Goal: Information Seeking & Learning: Learn about a topic

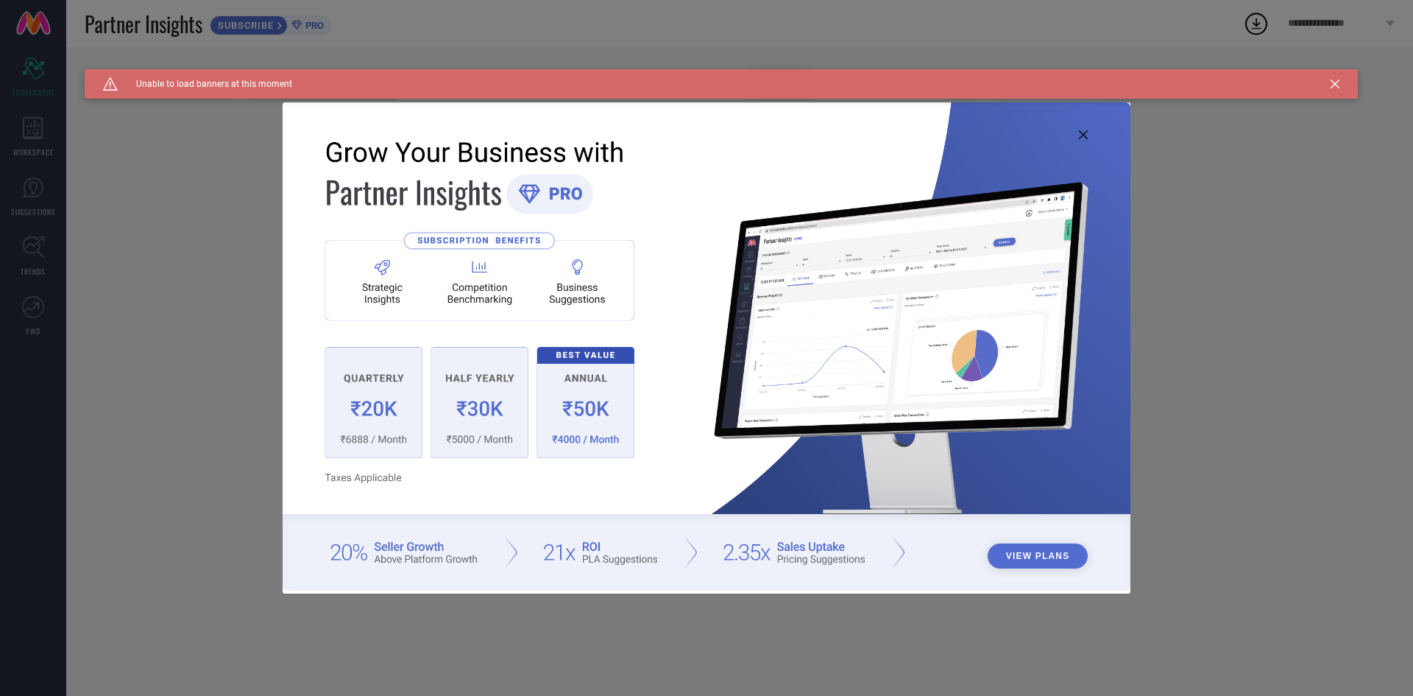
type input "All"
click at [1332, 80] on icon at bounding box center [1335, 84] width 9 height 9
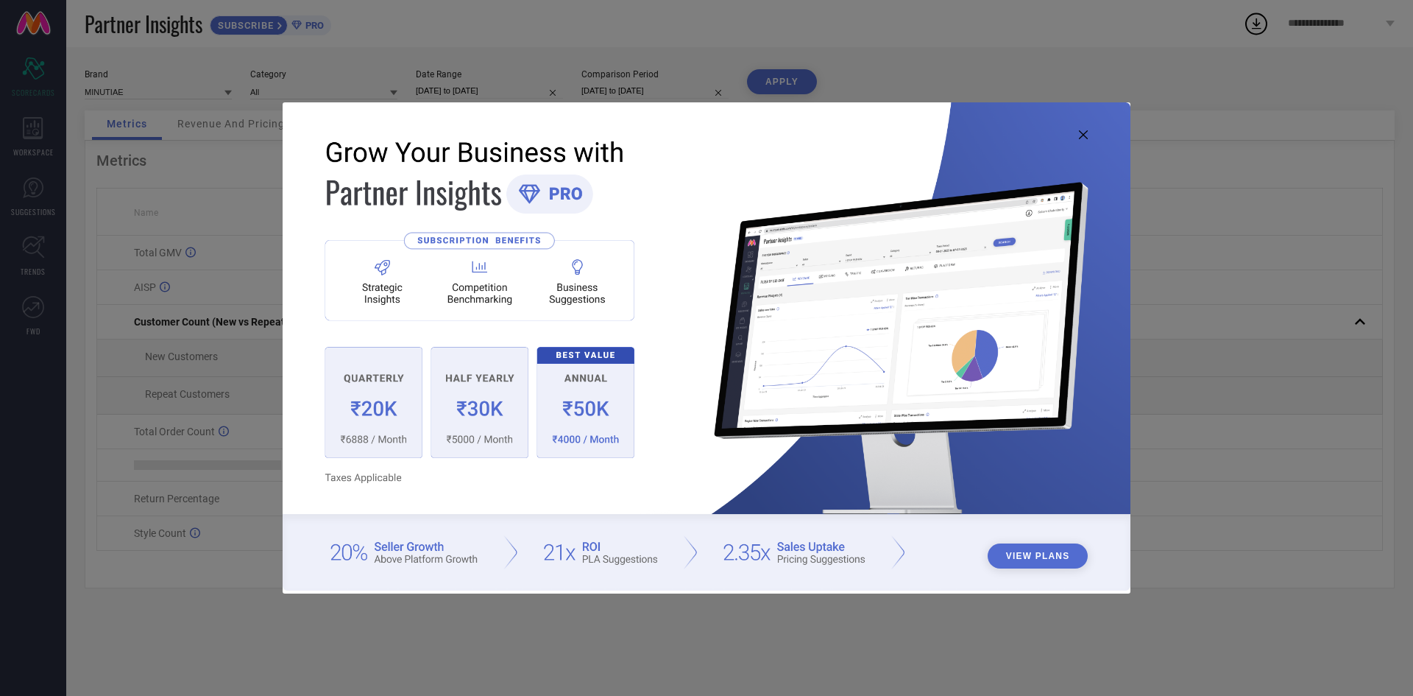
click at [1084, 135] on icon at bounding box center [1083, 134] width 9 height 9
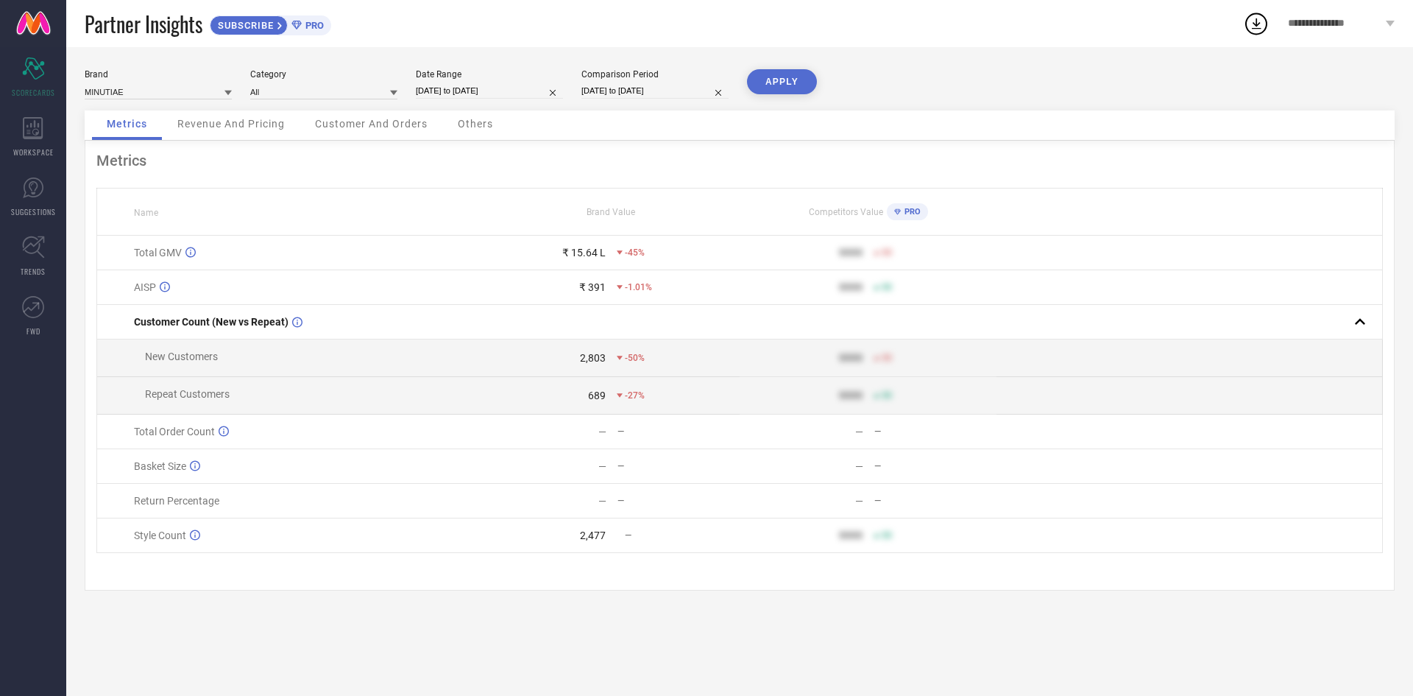
click at [492, 96] on input "[DATE] to [DATE]" at bounding box center [489, 90] width 147 height 15
select select "7"
select select "2025"
select select "8"
select select "2025"
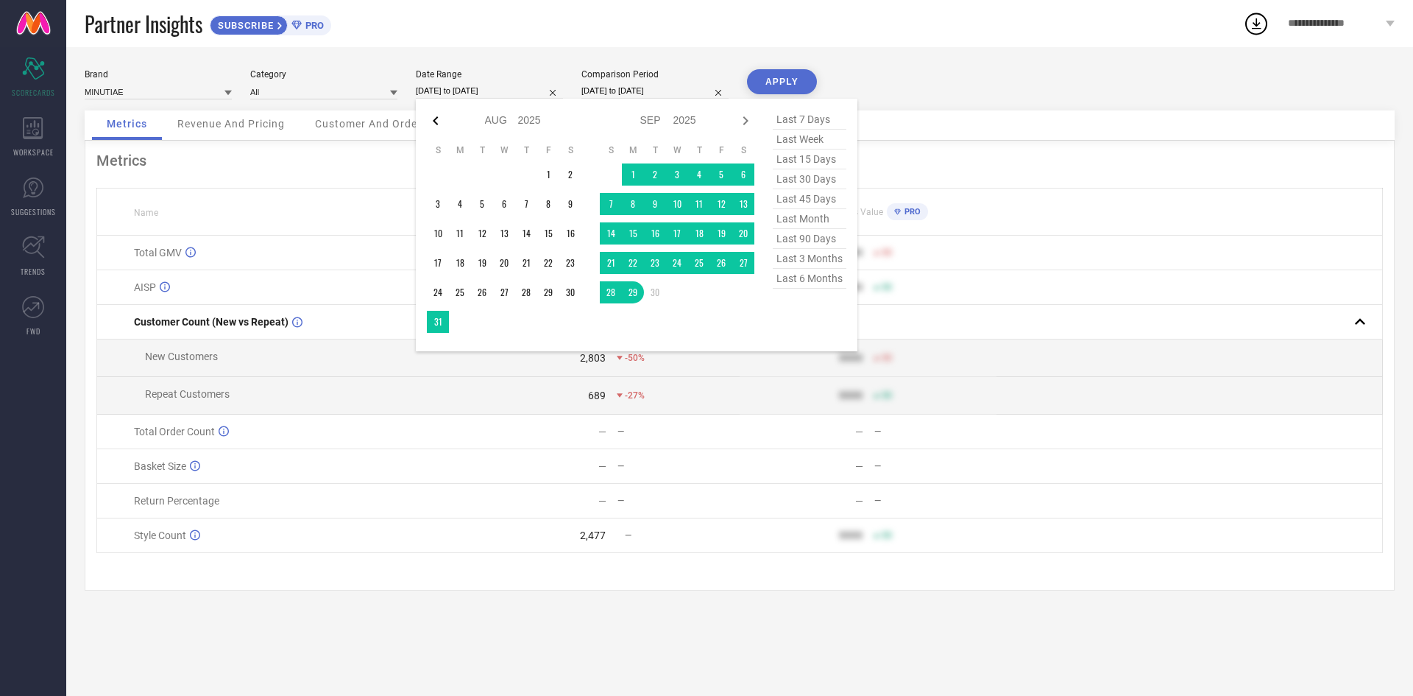
click at [440, 116] on icon at bounding box center [436, 121] width 18 height 18
select select "6"
select select "2025"
select select "7"
select select "2025"
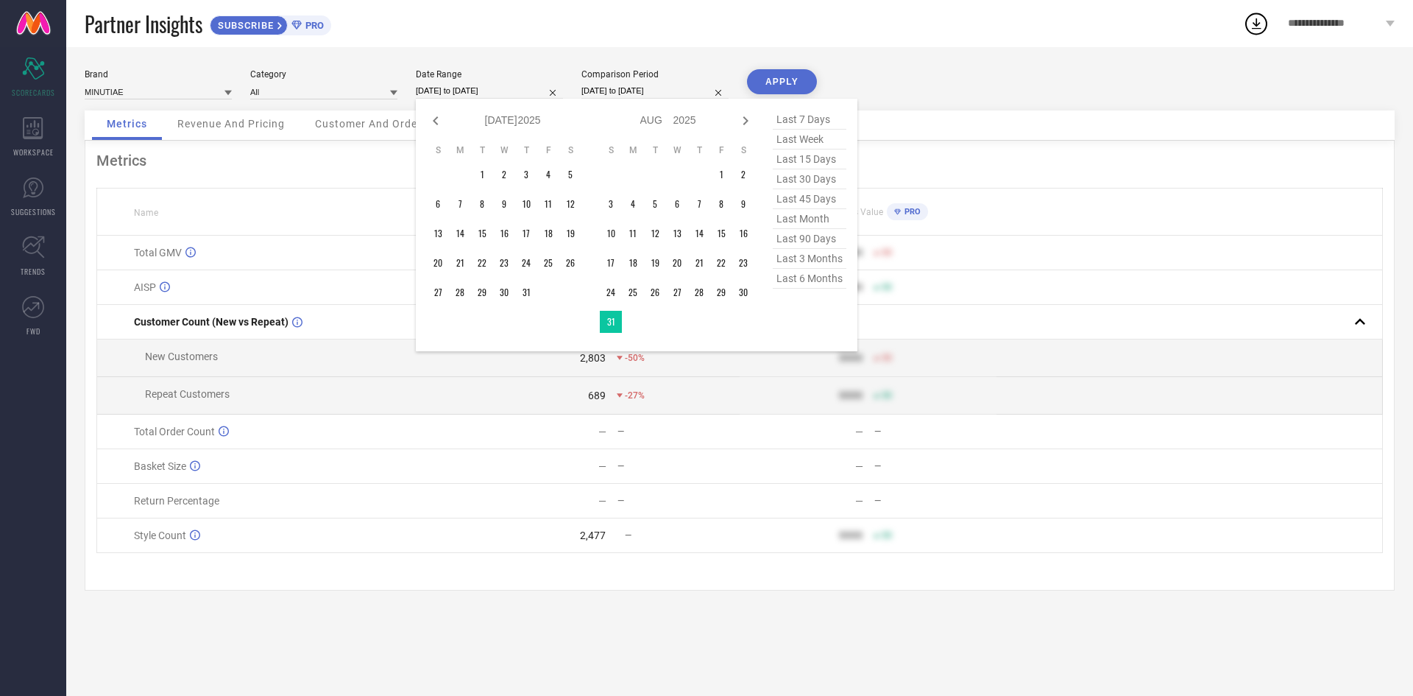
click at [440, 116] on icon at bounding box center [436, 121] width 18 height 18
select select "5"
select select "2025"
select select "6"
select select "2025"
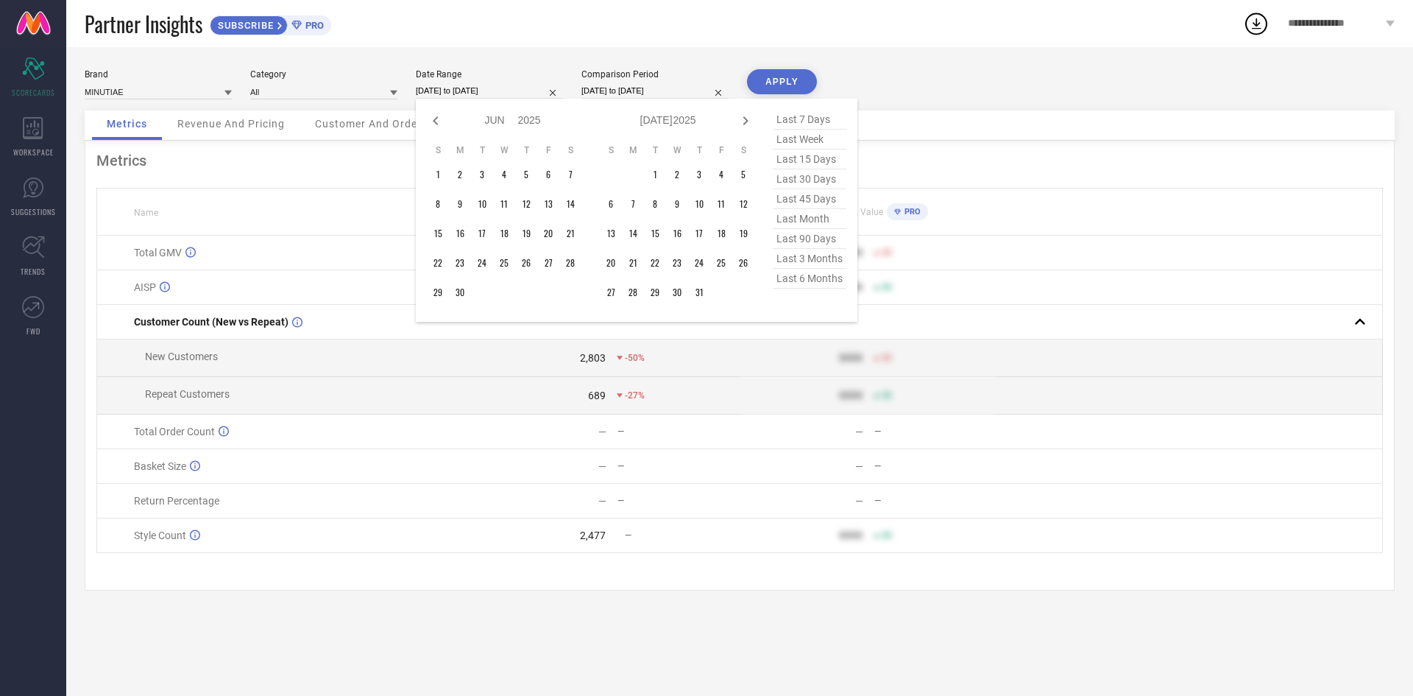
click at [440, 116] on icon at bounding box center [436, 121] width 18 height 18
select select "4"
select select "2025"
select select "5"
select select "2025"
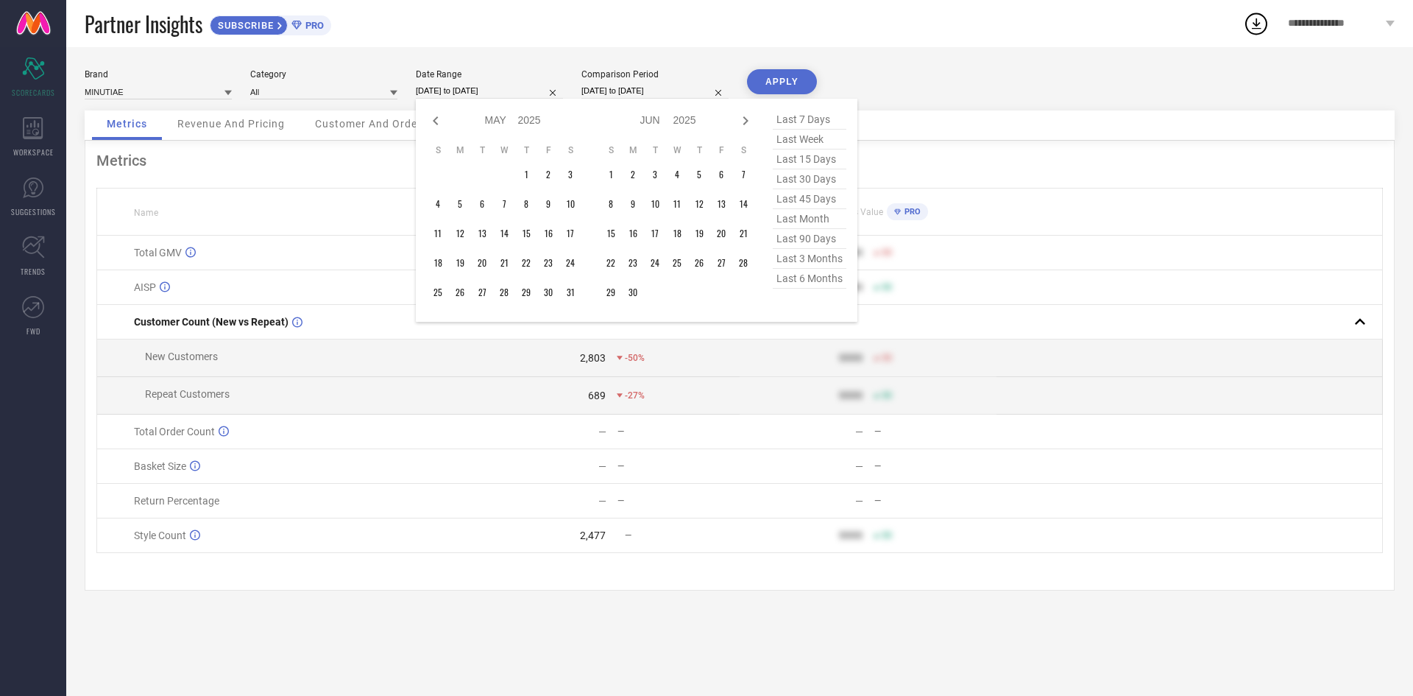
click at [440, 116] on icon at bounding box center [436, 121] width 18 height 18
select select "3"
select select "2025"
select select "4"
select select "2025"
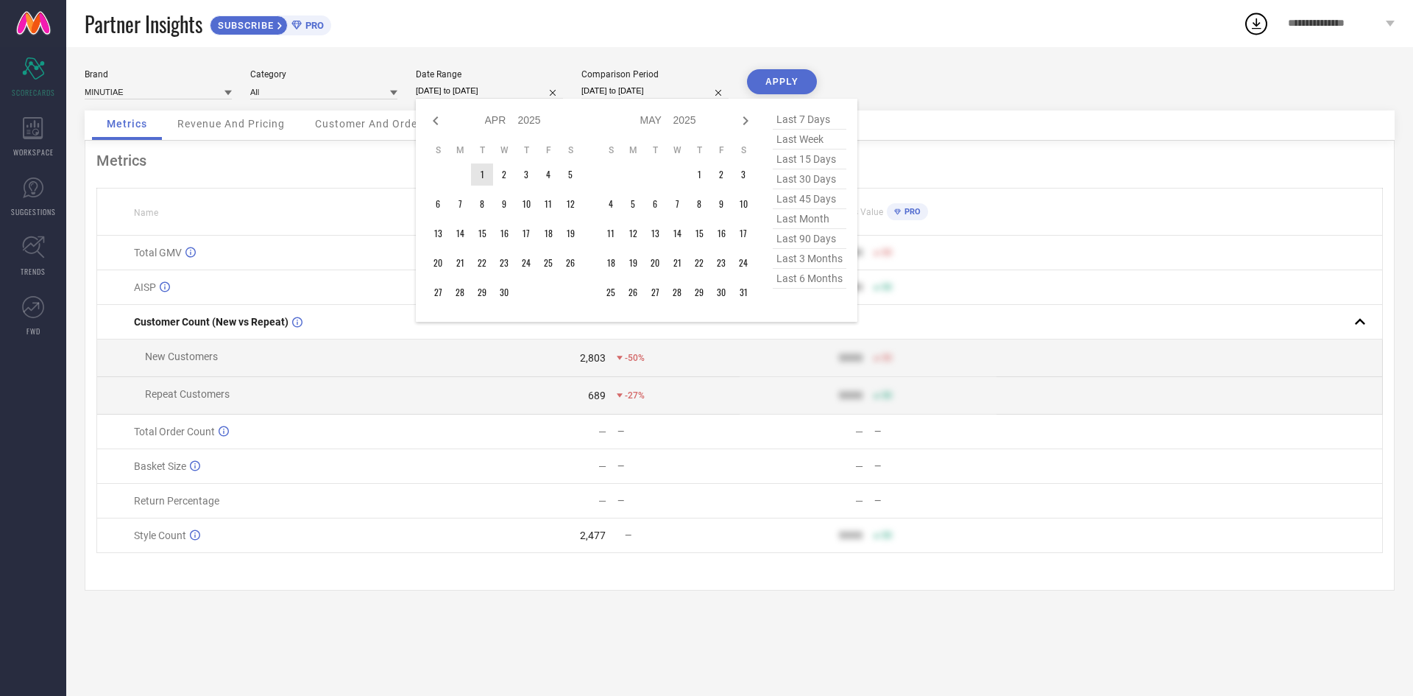
type input "After [DATE]"
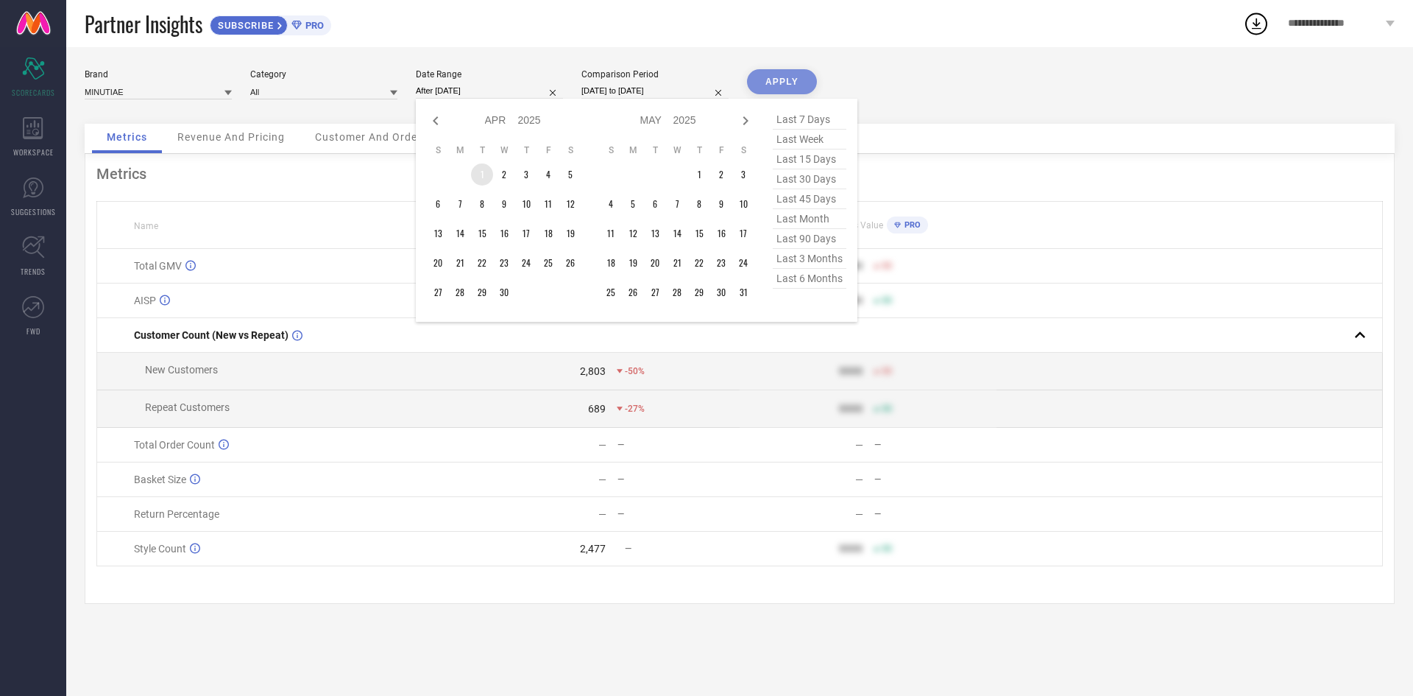
click at [481, 169] on td "1" at bounding box center [482, 174] width 22 height 22
click at [744, 117] on icon at bounding box center [746, 120] width 5 height 9
select select "4"
select select "2025"
select select "5"
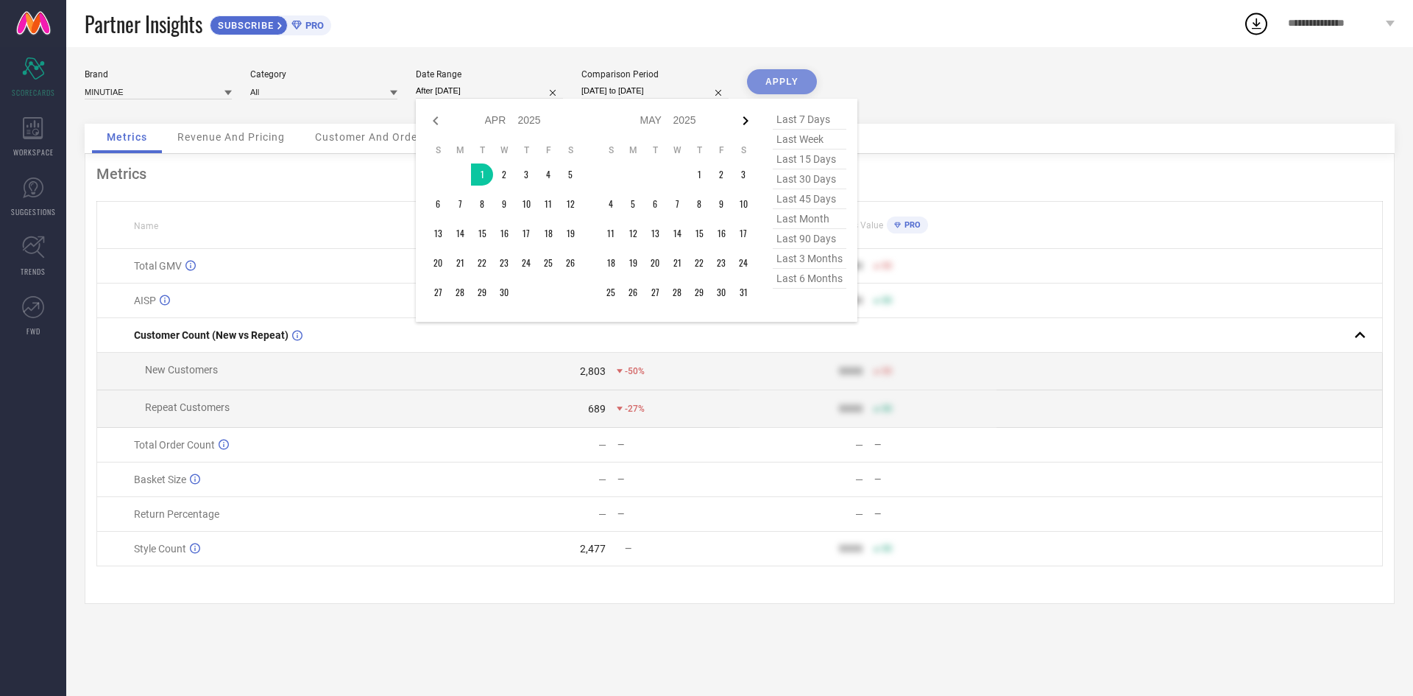
select select "2025"
click at [744, 117] on icon at bounding box center [746, 120] width 5 height 9
select select "5"
select select "2025"
select select "6"
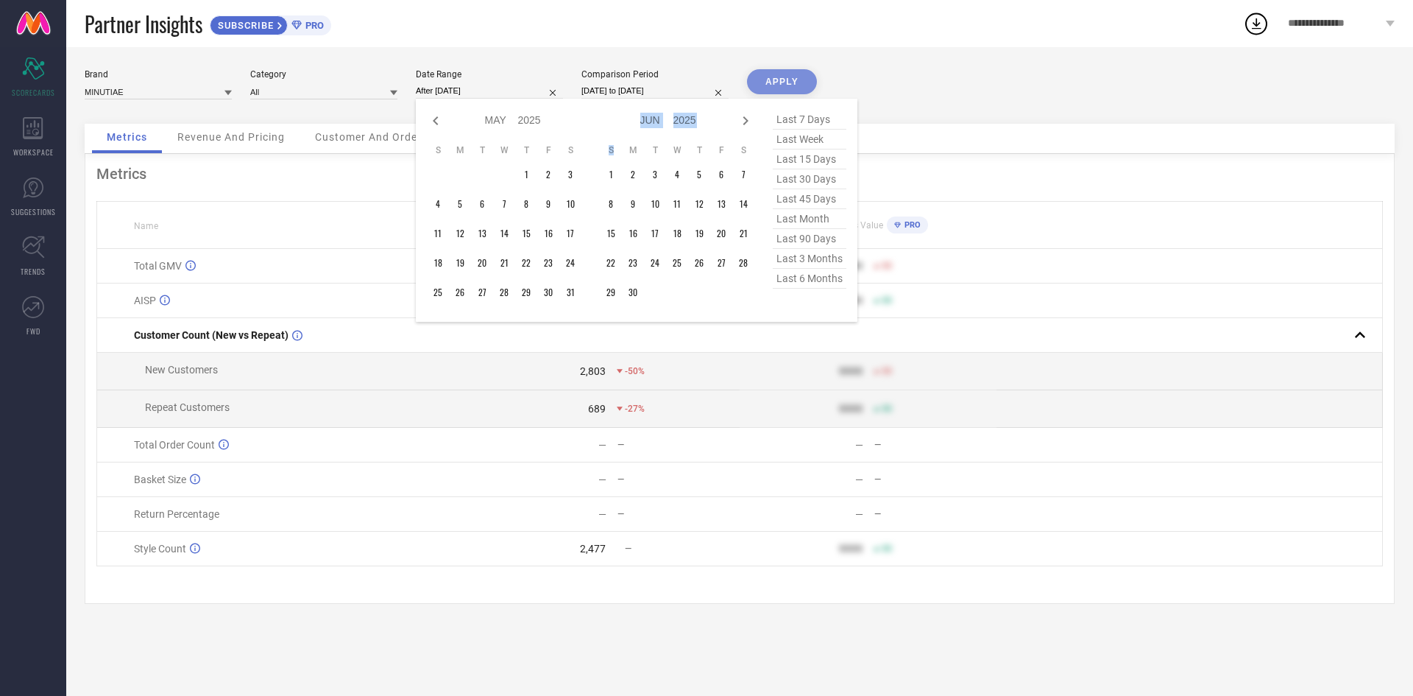
select select "2025"
click at [744, 117] on icon at bounding box center [746, 120] width 5 height 9
select select "6"
select select "2025"
select select "7"
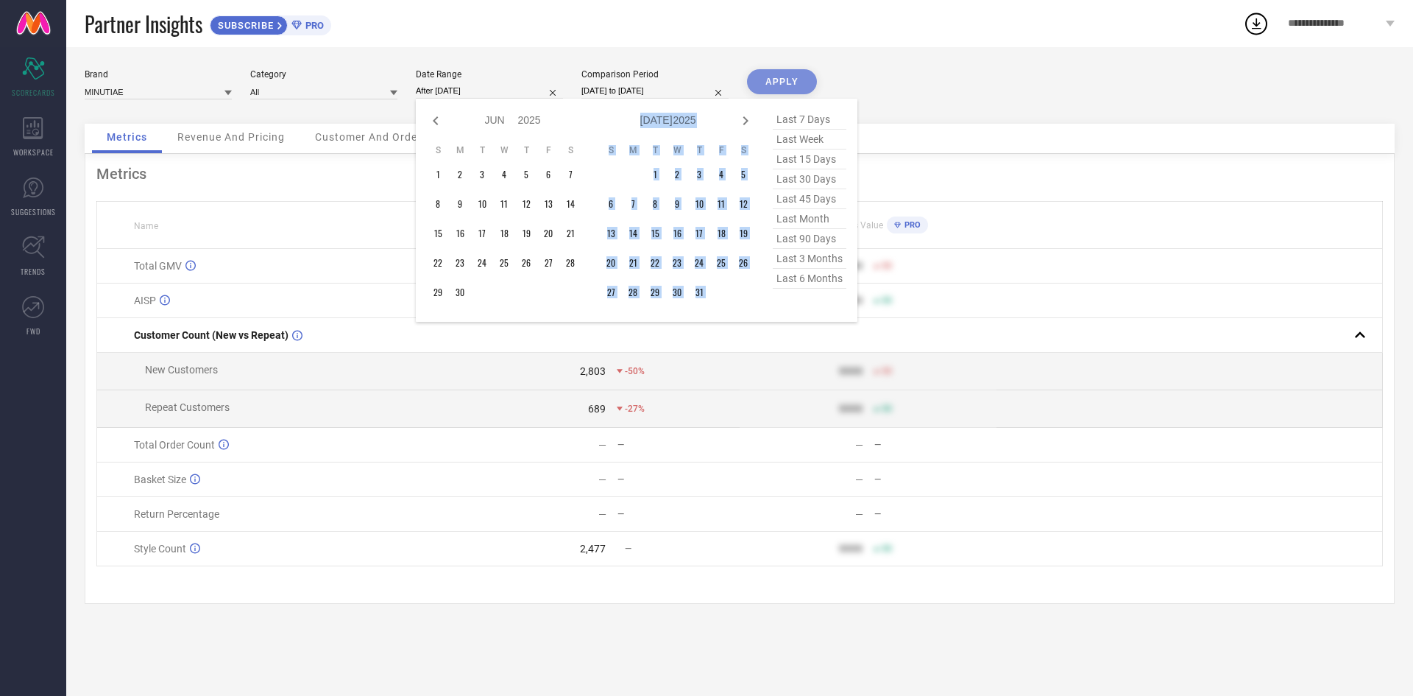
select select "2025"
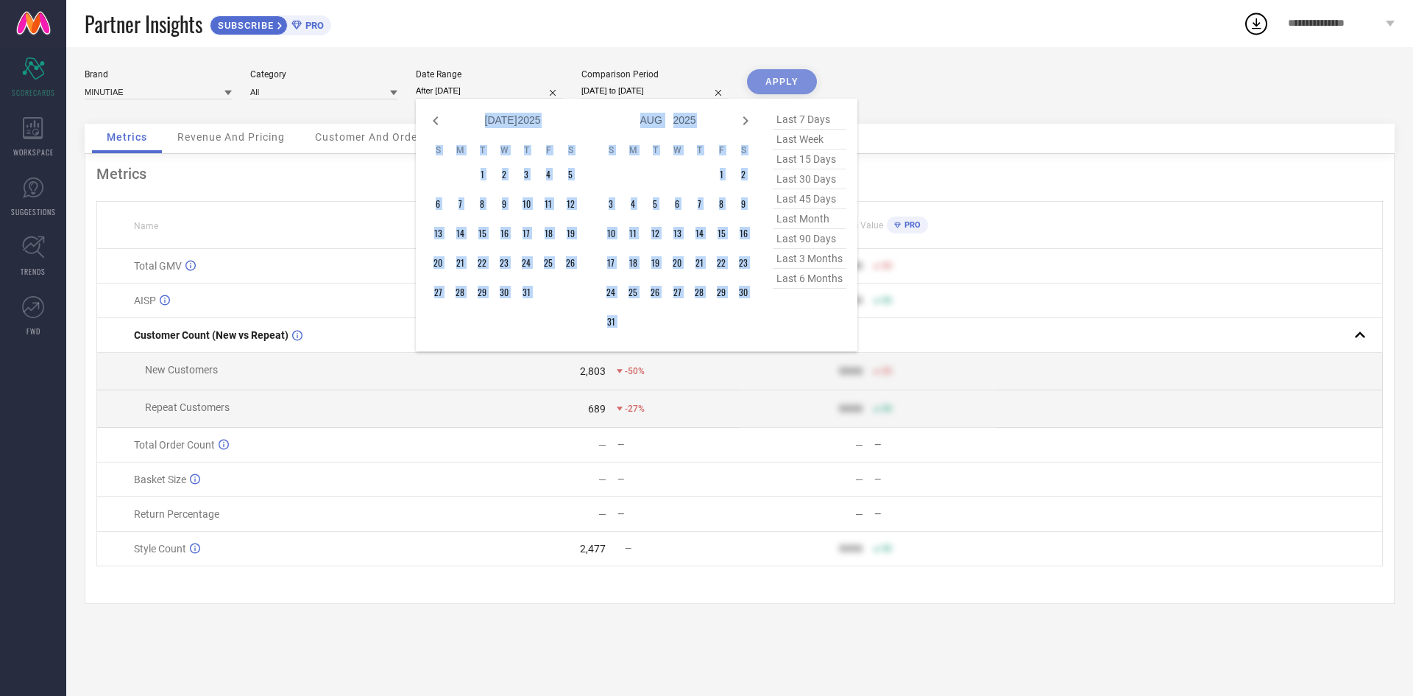
click at [744, 117] on icon at bounding box center [746, 120] width 5 height 9
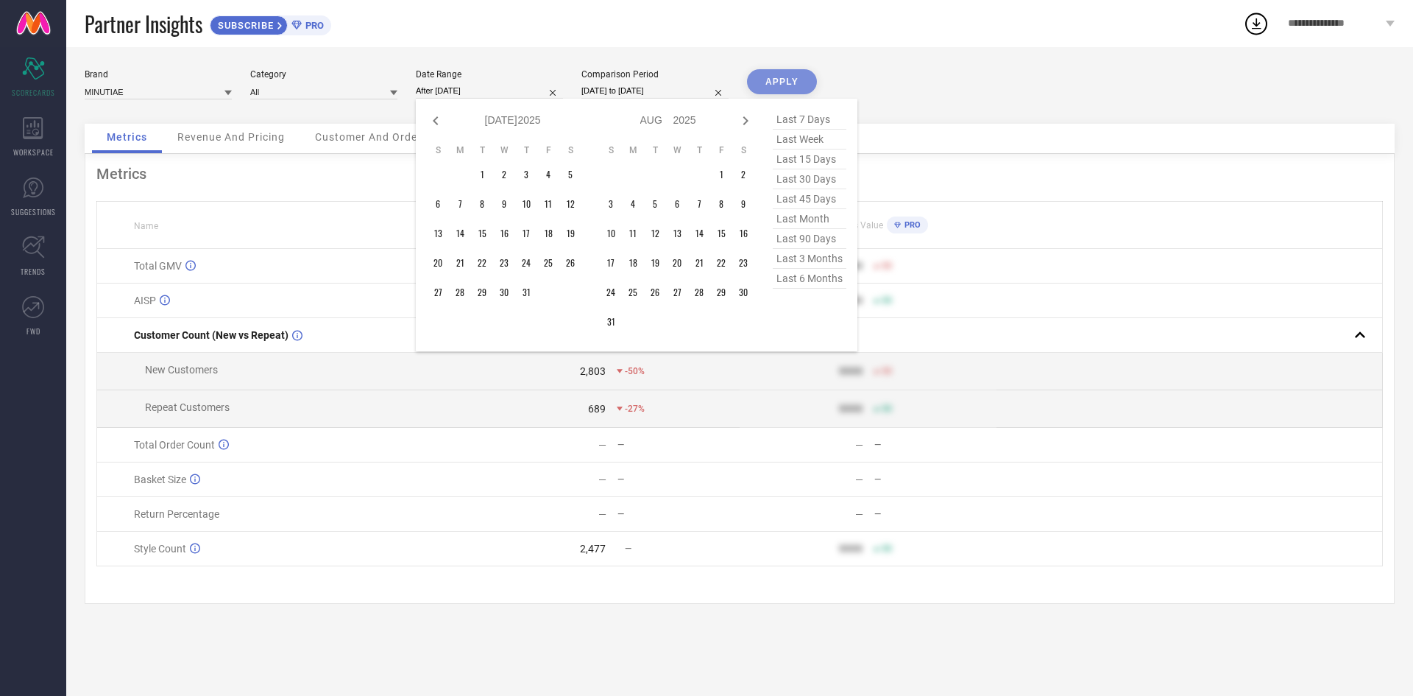
select select "7"
select select "2025"
select select "8"
select select "2025"
click at [744, 117] on icon at bounding box center [746, 120] width 5 height 9
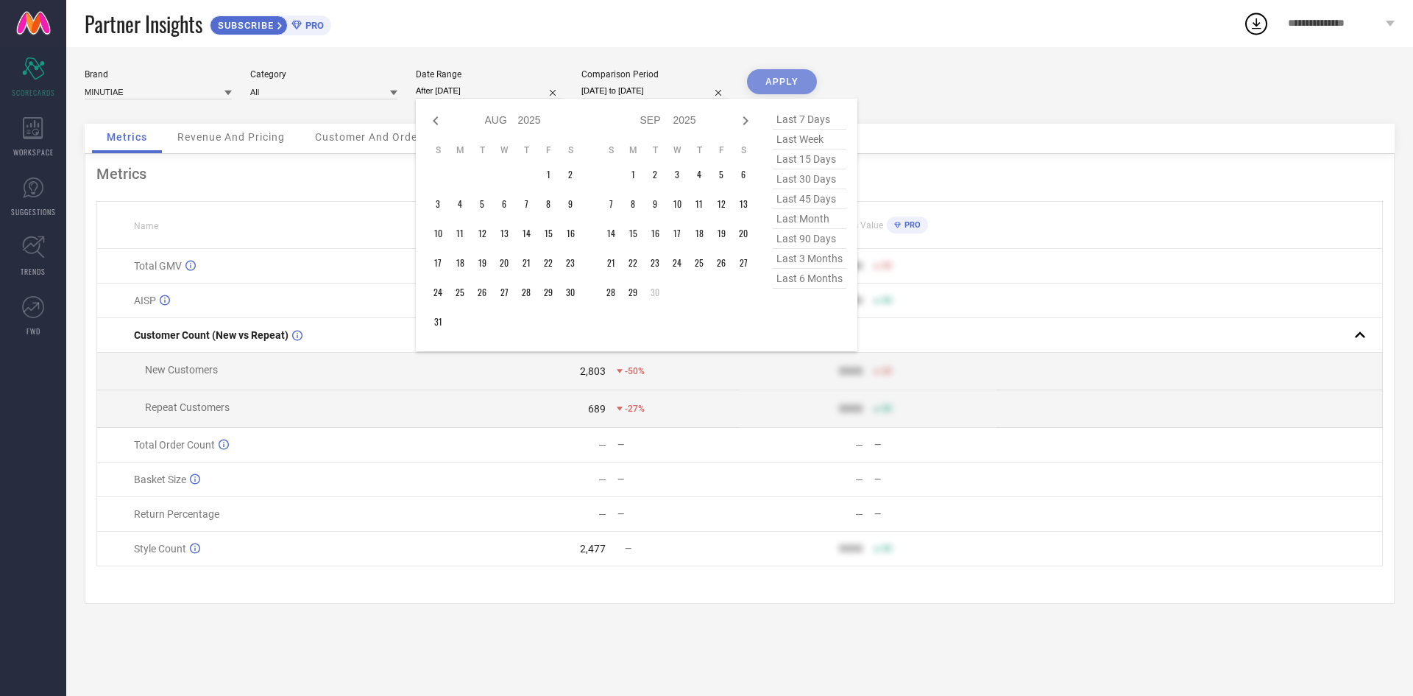
select select "8"
select select "2025"
select select "9"
select select "2025"
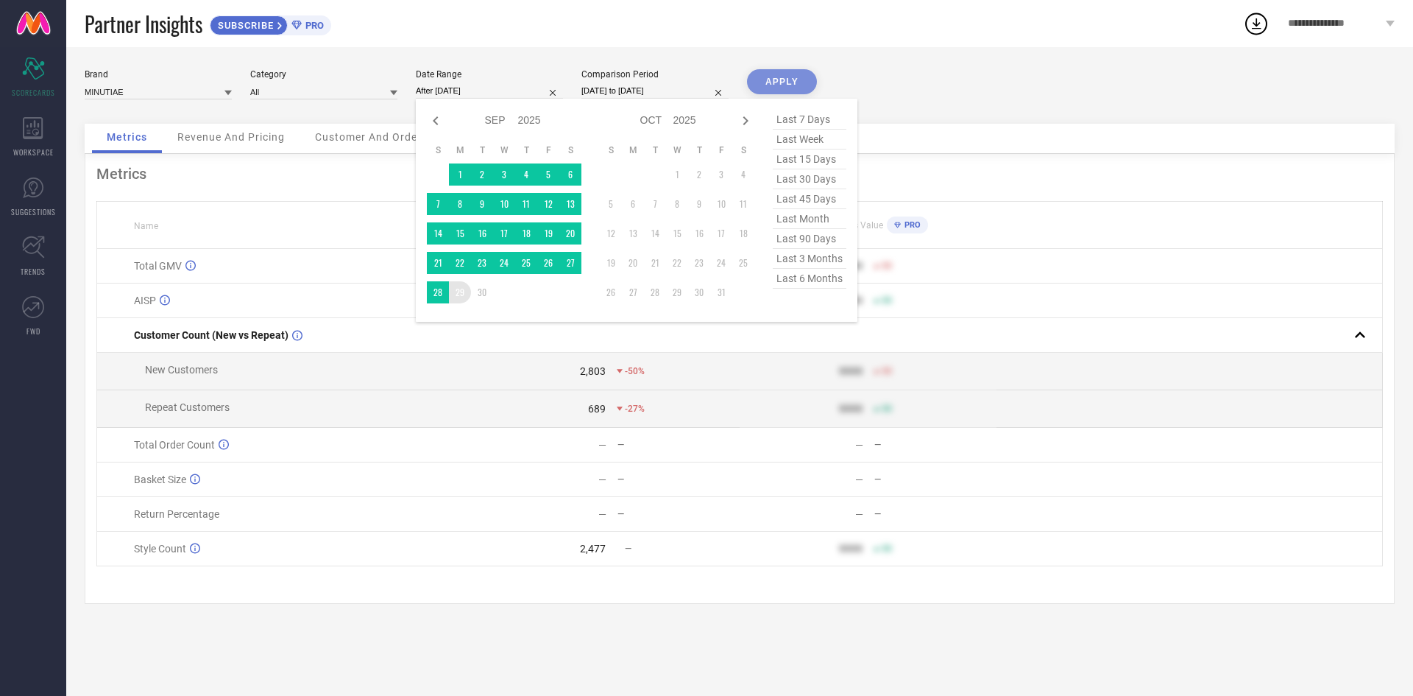
type input "[DATE] to [DATE]"
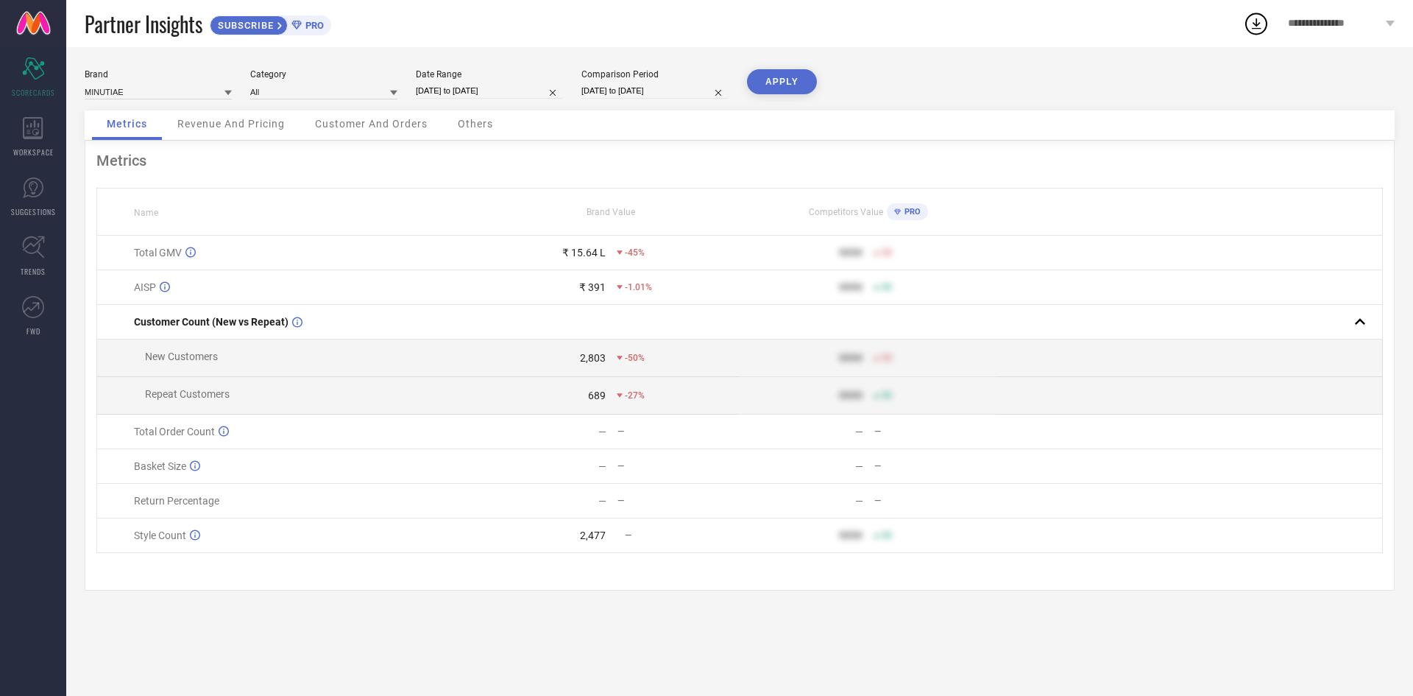
click at [767, 82] on button "APPLY" at bounding box center [782, 81] width 70 height 25
click at [153, 95] on input at bounding box center [158, 91] width 147 height 15
click at [177, 90] on input at bounding box center [158, 91] width 147 height 15
click at [228, 93] on icon at bounding box center [228, 93] width 7 height 5
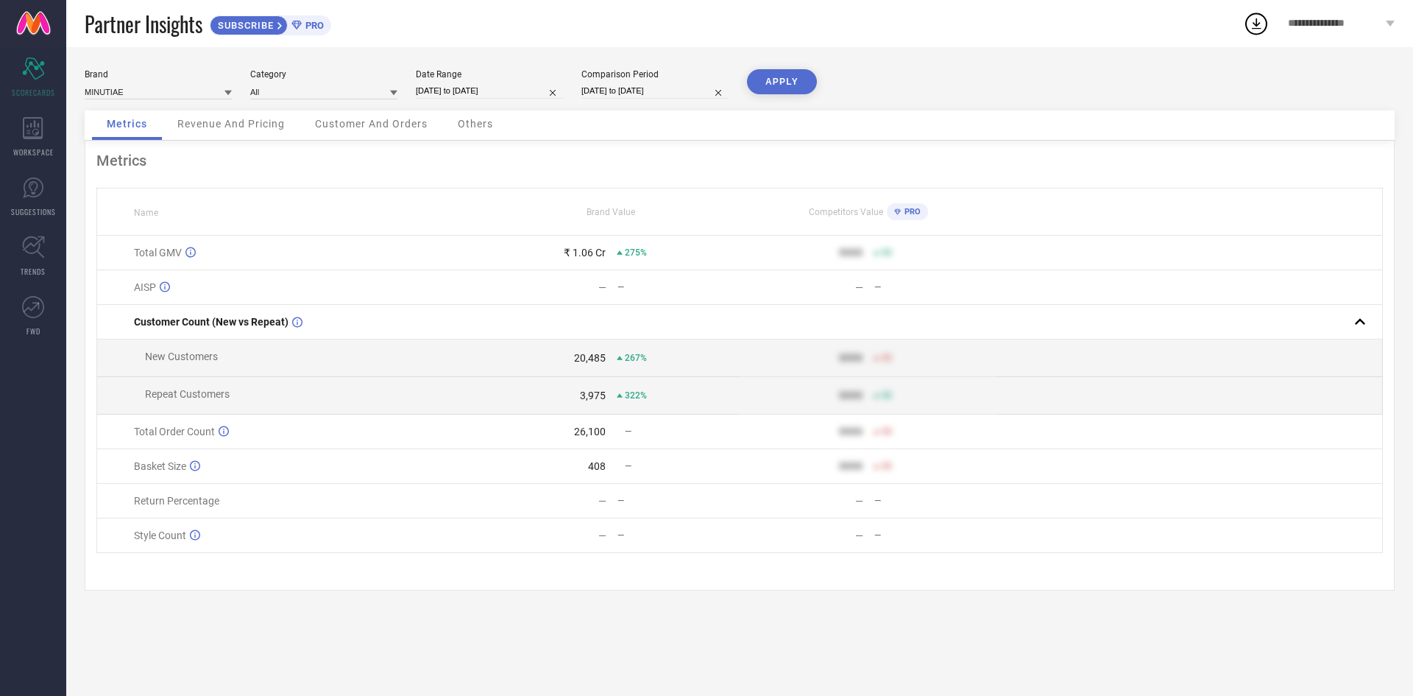
click at [229, 94] on icon at bounding box center [228, 93] width 7 height 5
click at [204, 94] on input at bounding box center [158, 91] width 147 height 15
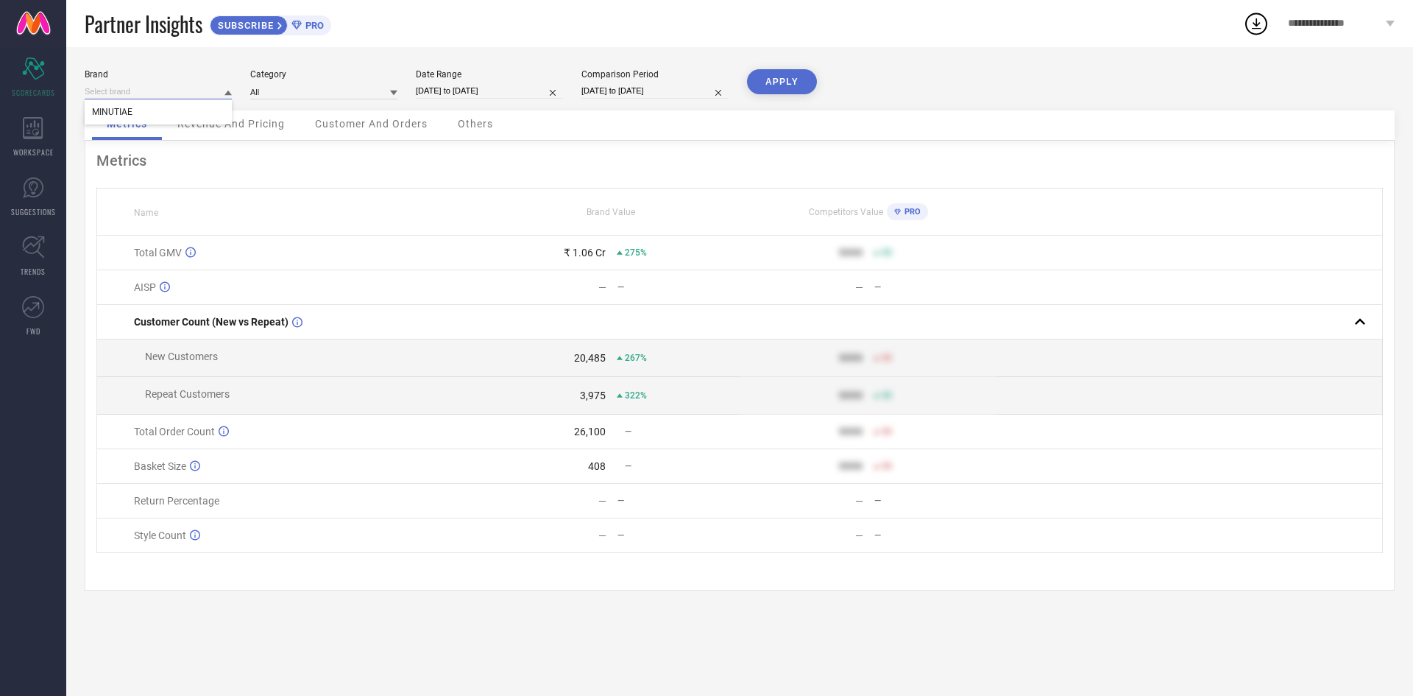
click at [202, 95] on input at bounding box center [158, 91] width 147 height 15
click at [214, 113] on div "Revenue And Pricing" at bounding box center [231, 124] width 137 height 29
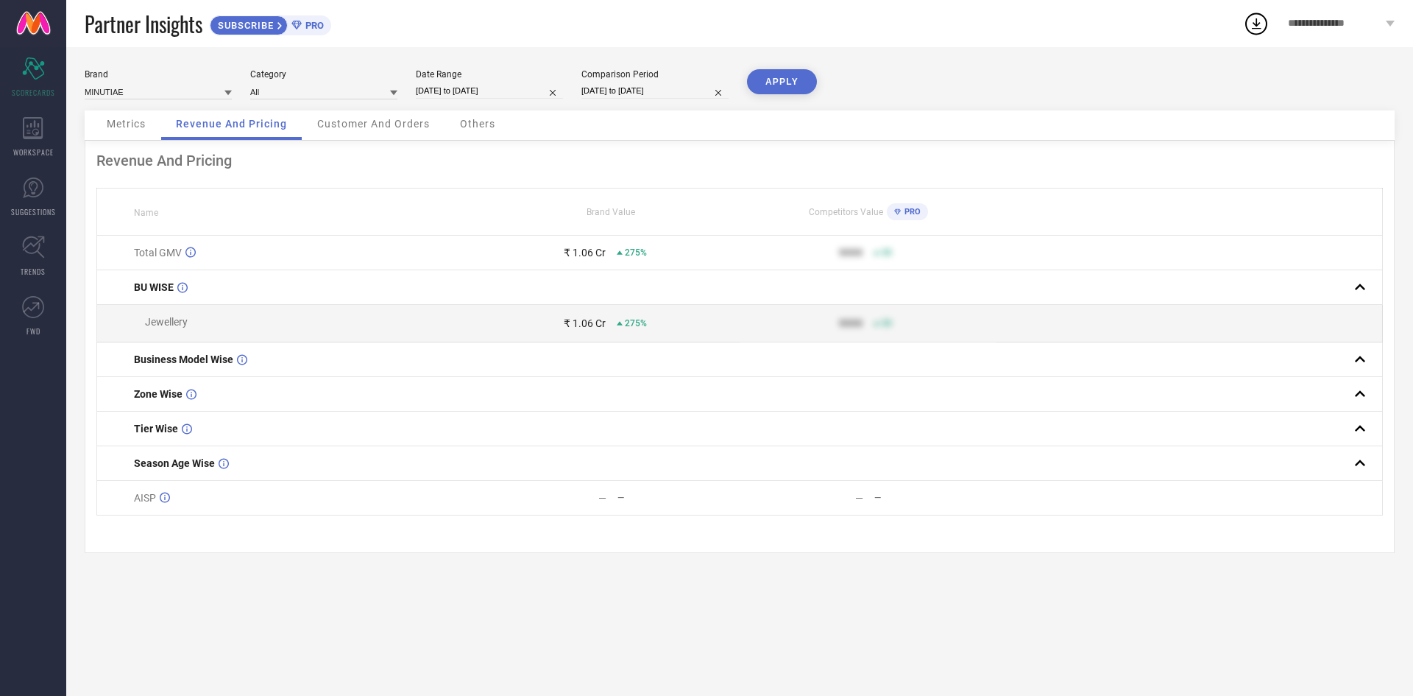
click at [107, 133] on div "Metrics" at bounding box center [126, 124] width 68 height 29
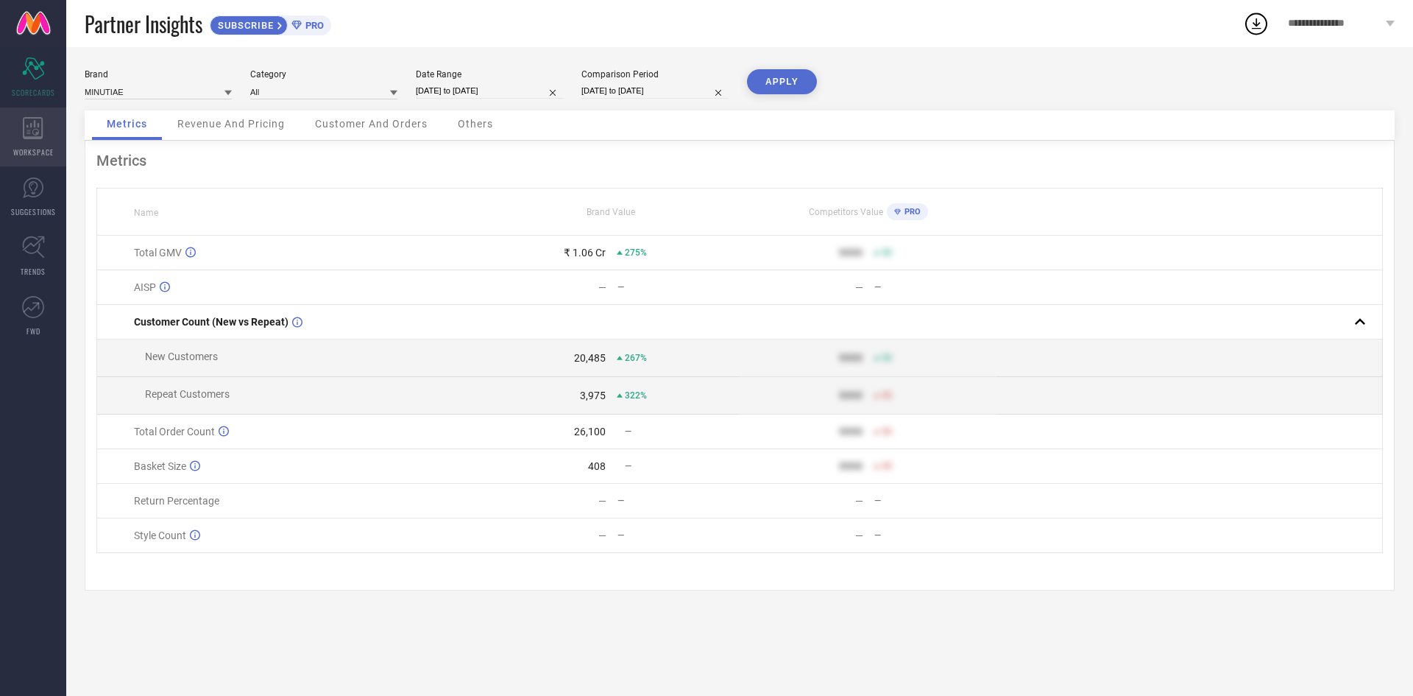
click at [45, 127] on div "WORKSPACE" at bounding box center [33, 136] width 66 height 59
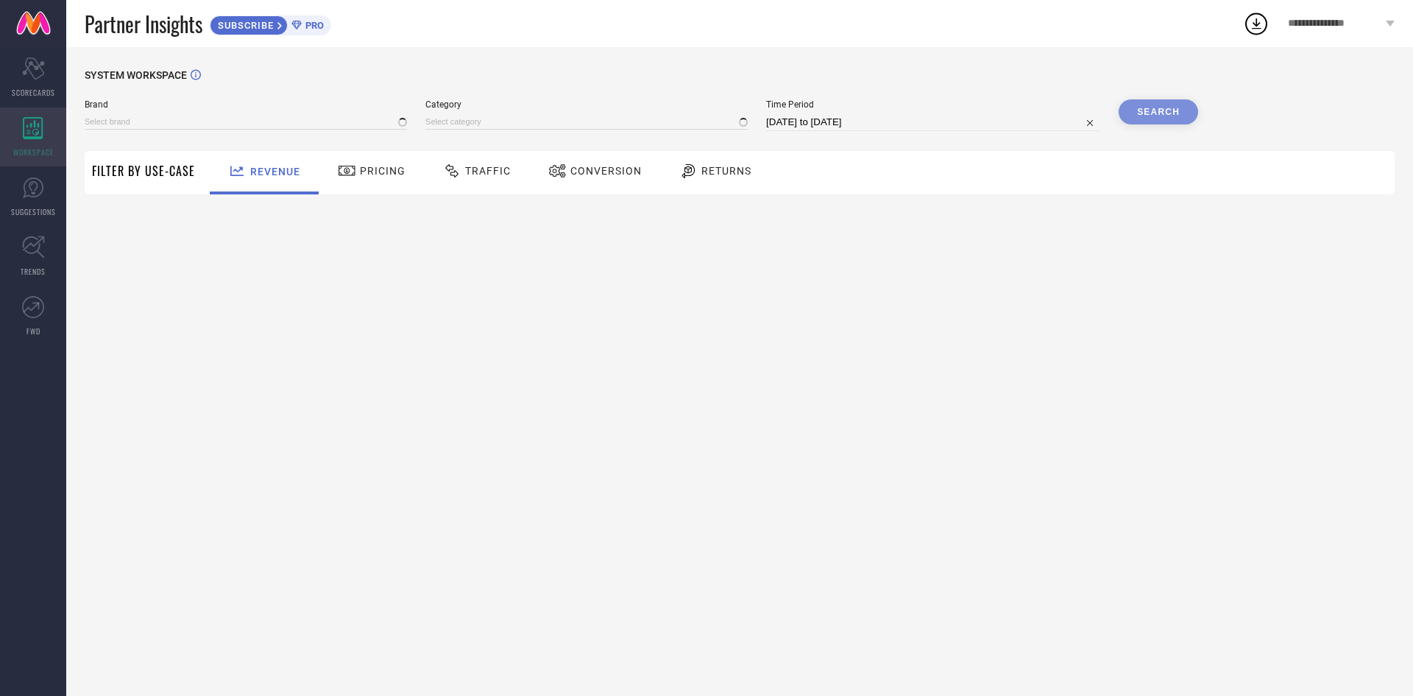
type input "MINUTIAE"
type input "All"
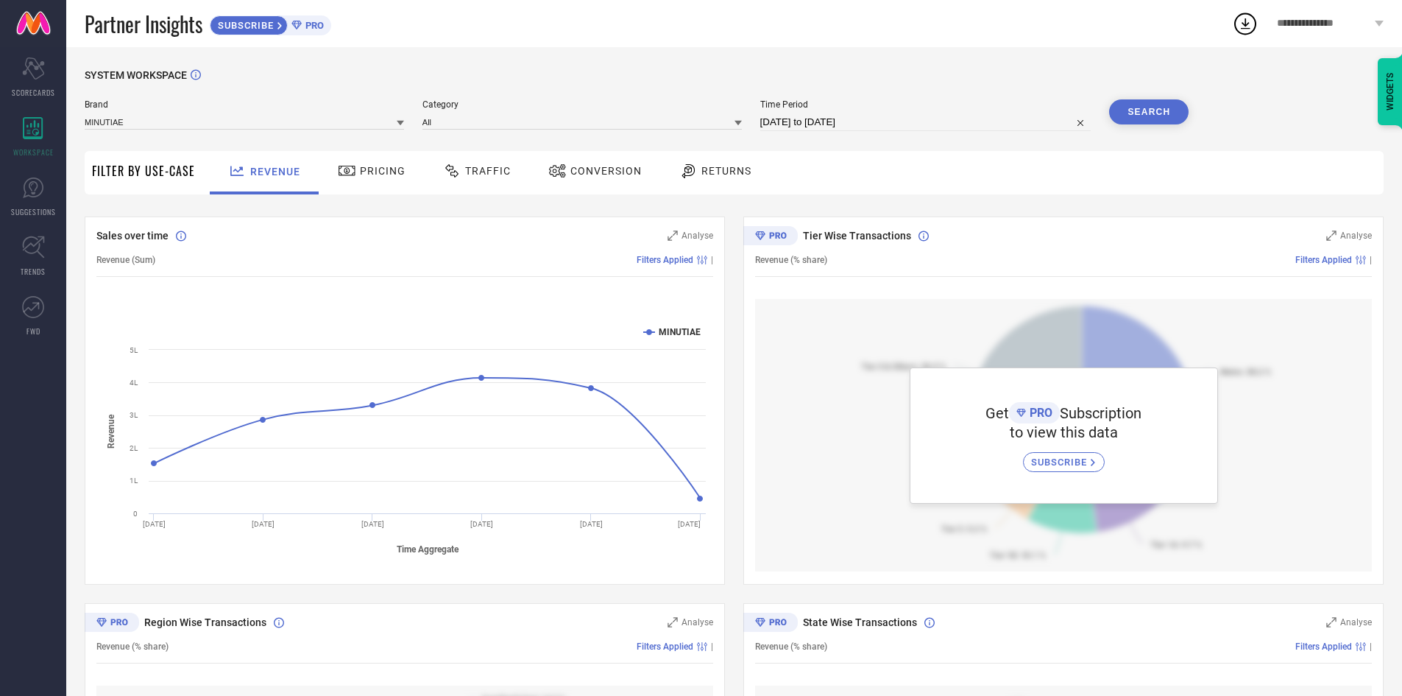
click at [1328, 28] on span "**********" at bounding box center [1324, 24] width 94 height 13
click at [300, 126] on input at bounding box center [244, 121] width 319 height 15
click at [289, 135] on div "MINUTIAE" at bounding box center [244, 142] width 319 height 25
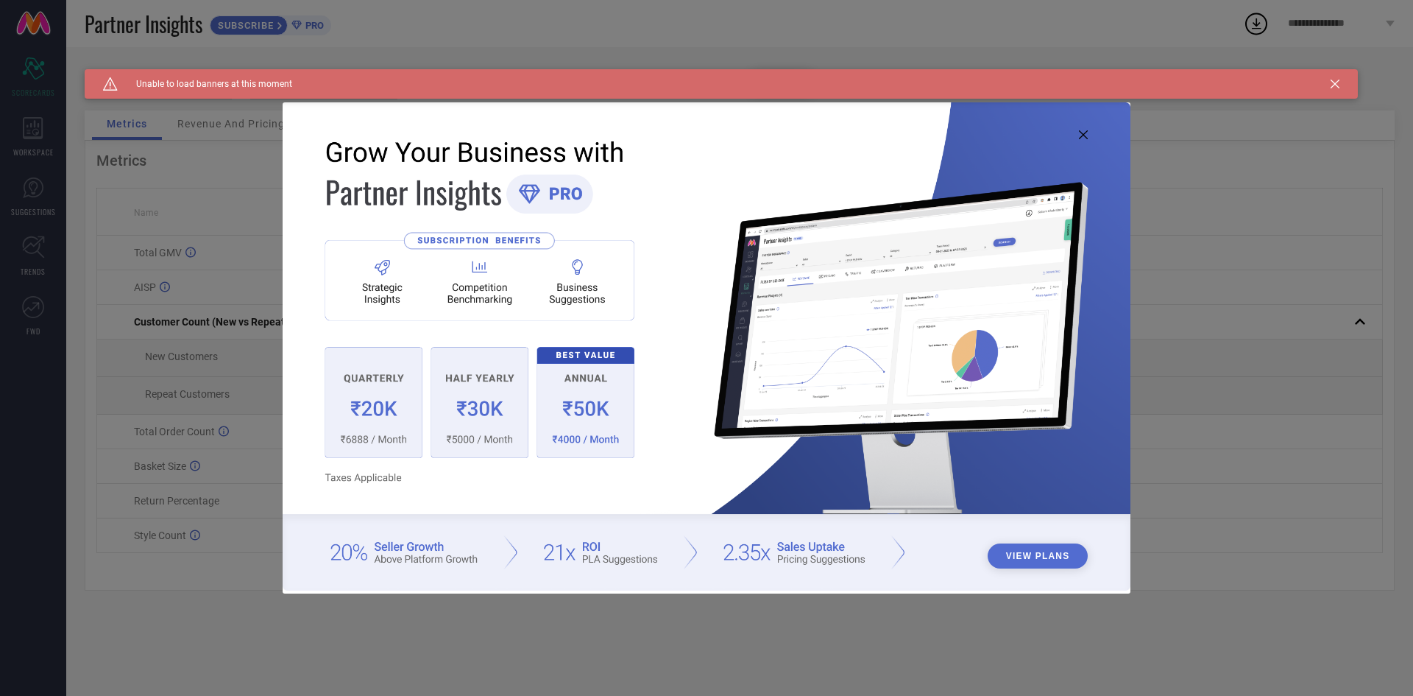
click at [1080, 136] on icon at bounding box center [1083, 134] width 9 height 9
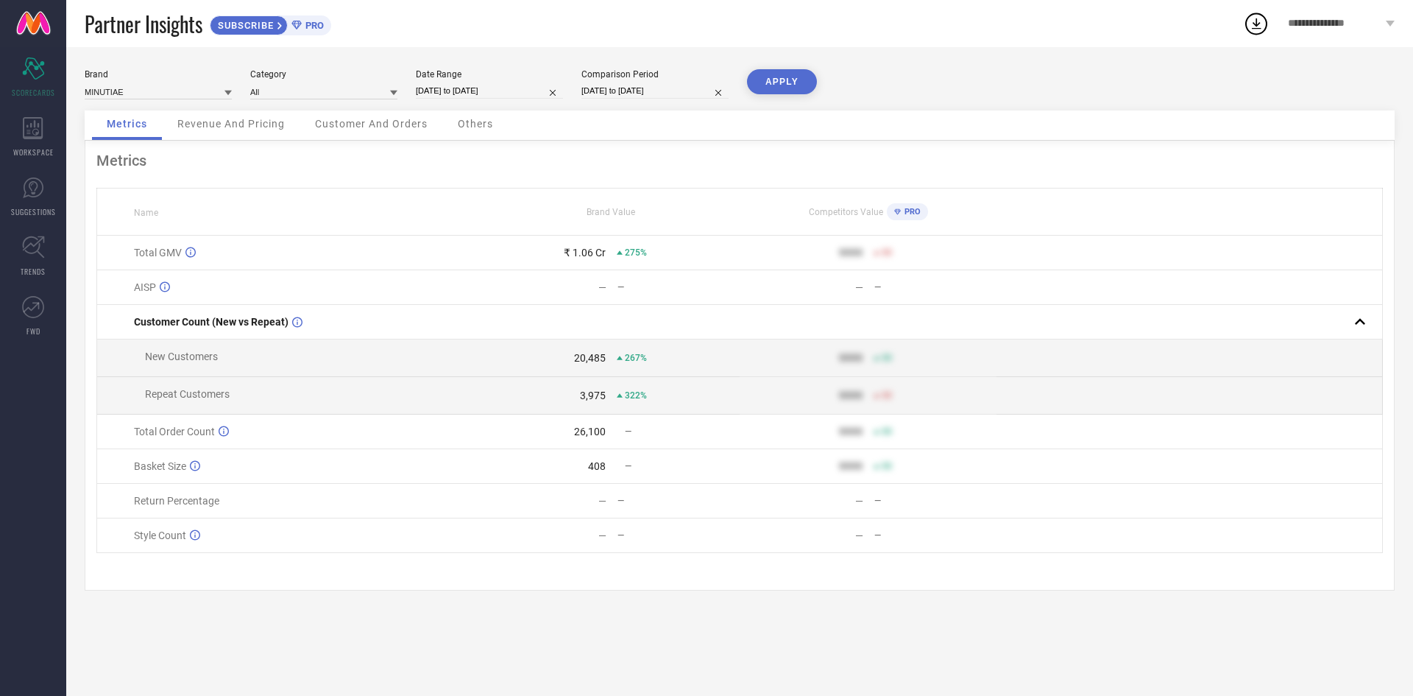
click at [788, 82] on button "APPLY" at bounding box center [782, 81] width 70 height 25
click at [370, 119] on span "Customer And Orders" at bounding box center [371, 124] width 113 height 12
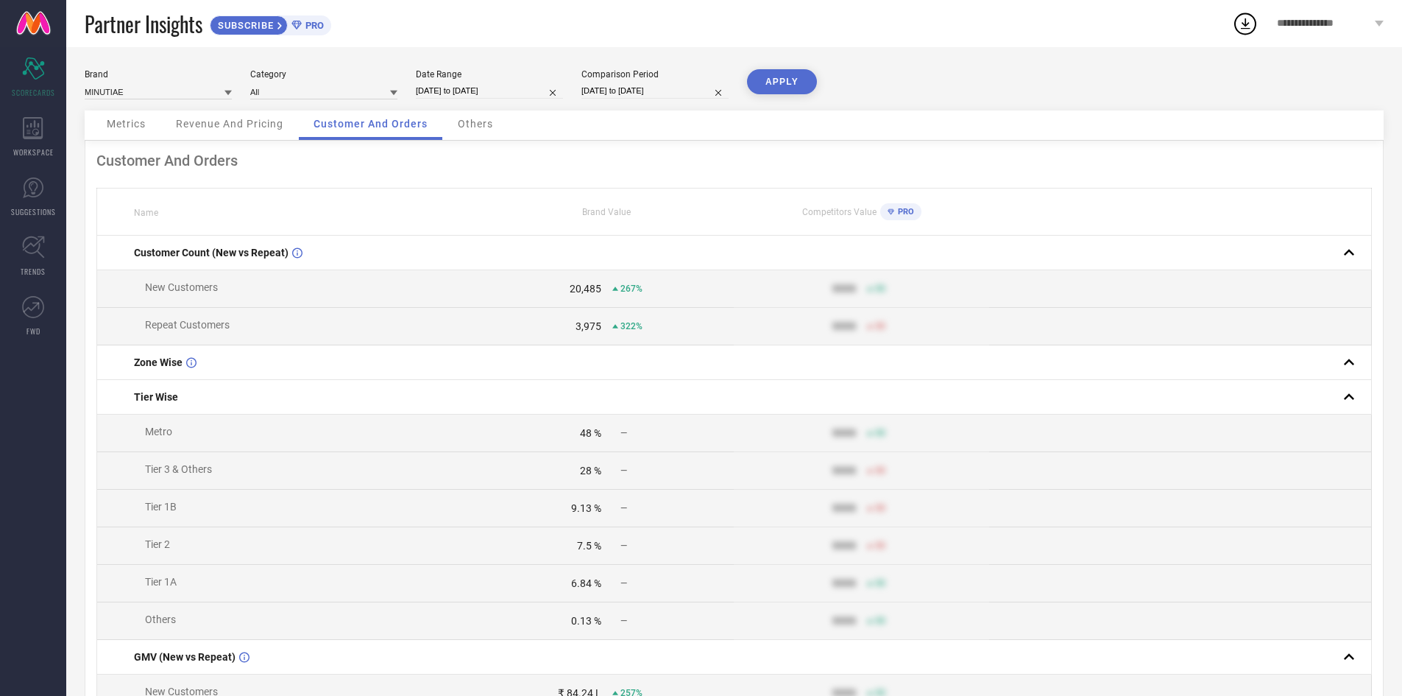
click at [471, 135] on div "Others" at bounding box center [475, 124] width 65 height 29
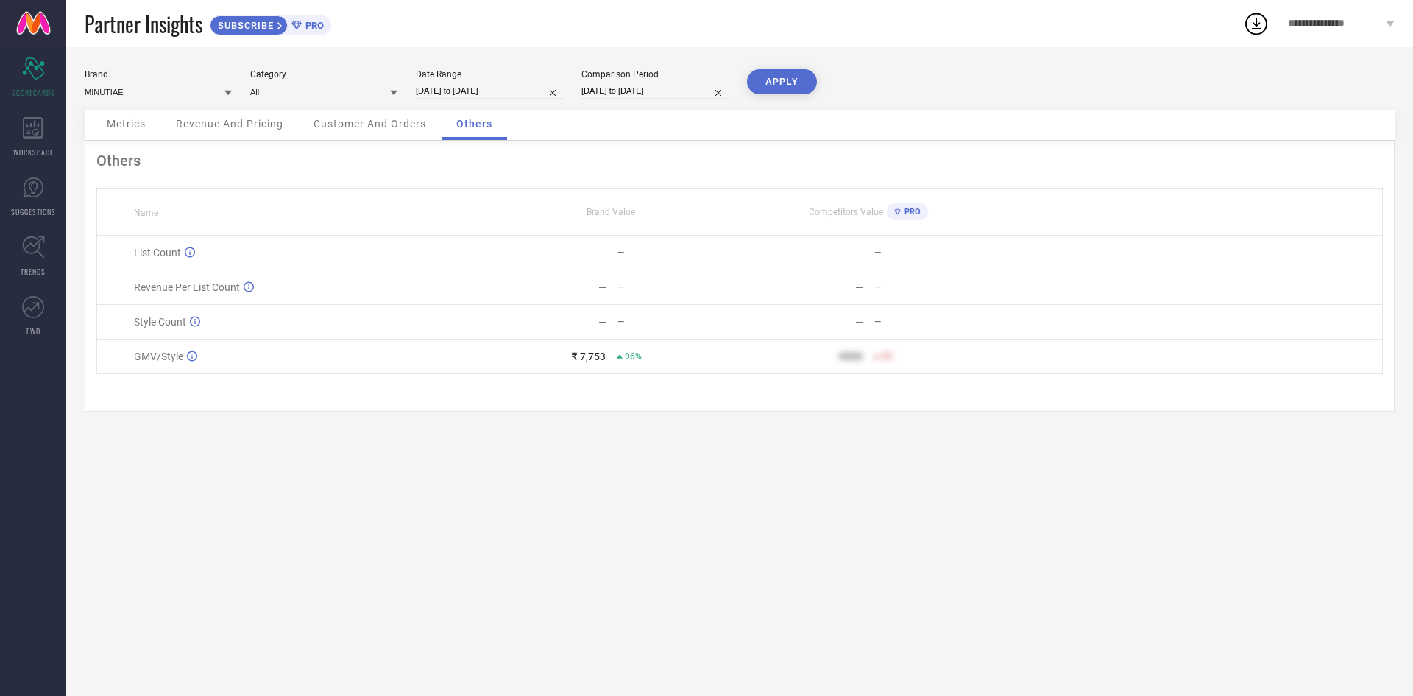
click at [121, 122] on span "Metrics" at bounding box center [126, 124] width 39 height 12
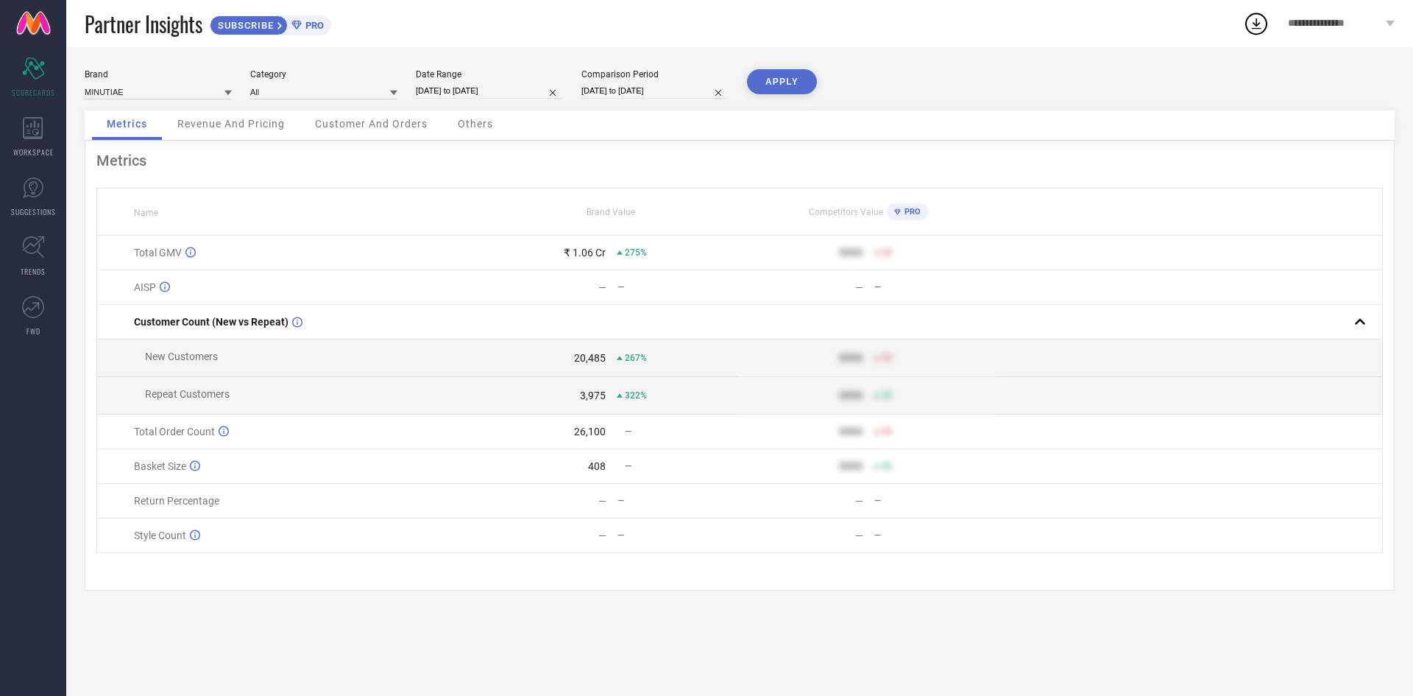
click at [353, 102] on div "Brand MINUTIAE Category All Date Range 01-04-2025 to 29-09-2025 Comparison Peri…" at bounding box center [740, 89] width 1310 height 41
click at [342, 91] on input at bounding box center [323, 91] width 147 height 15
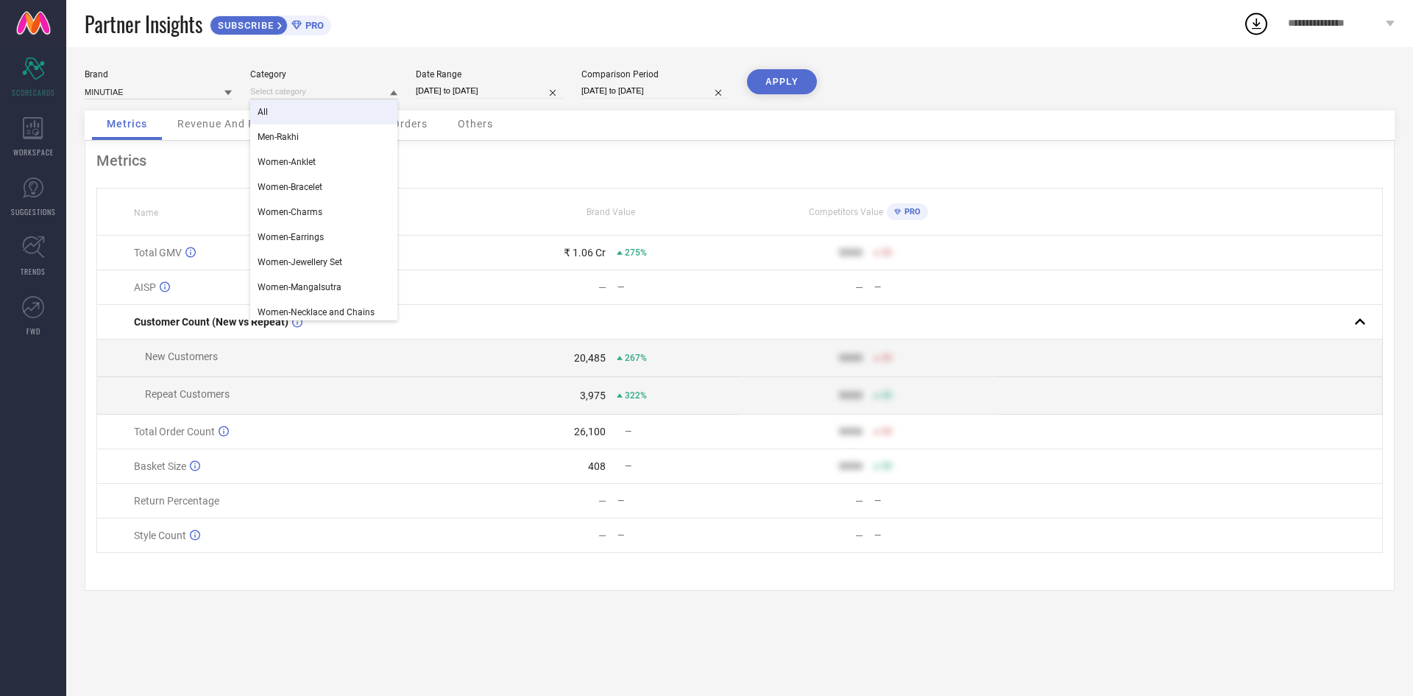
click at [255, 113] on div "All" at bounding box center [323, 111] width 147 height 25
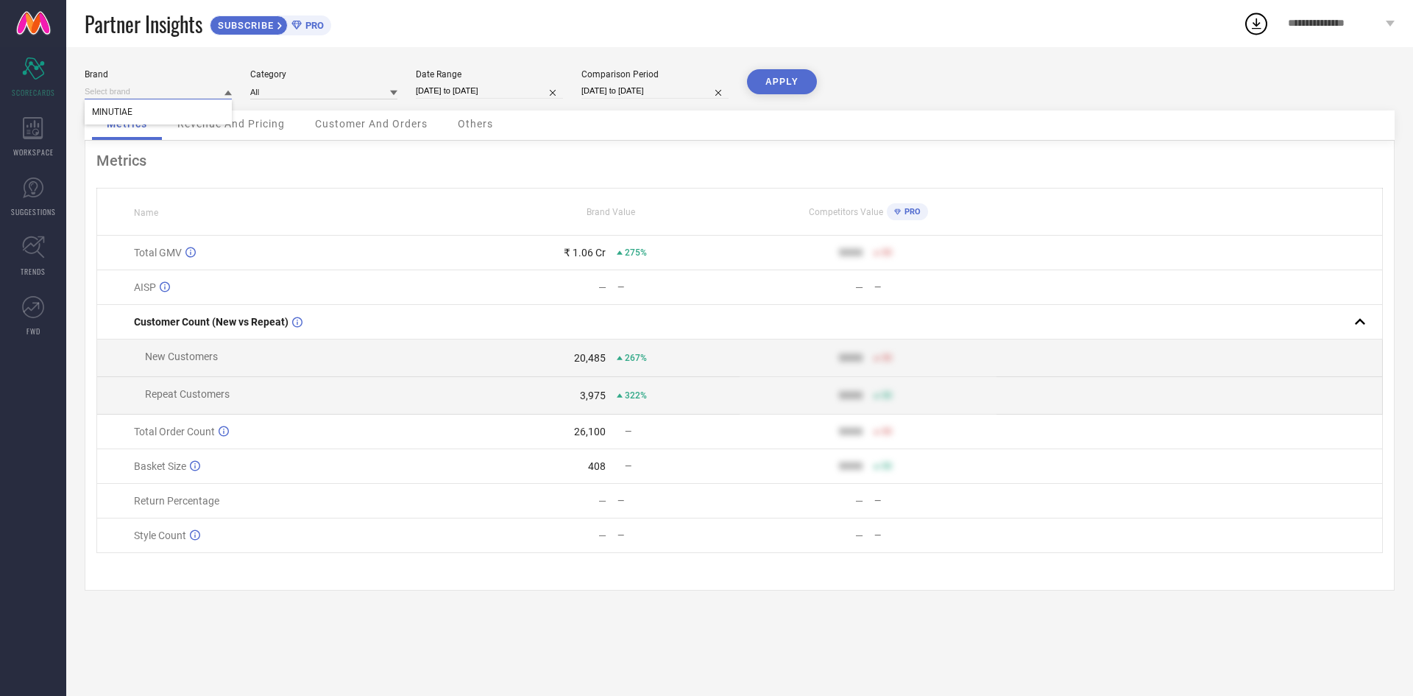
click at [135, 86] on input at bounding box center [158, 91] width 147 height 15
click at [153, 110] on div "MINUTIAE" at bounding box center [158, 111] width 147 height 25
click at [153, 93] on input at bounding box center [158, 91] width 147 height 15
type input "a"
type input "AIKA"
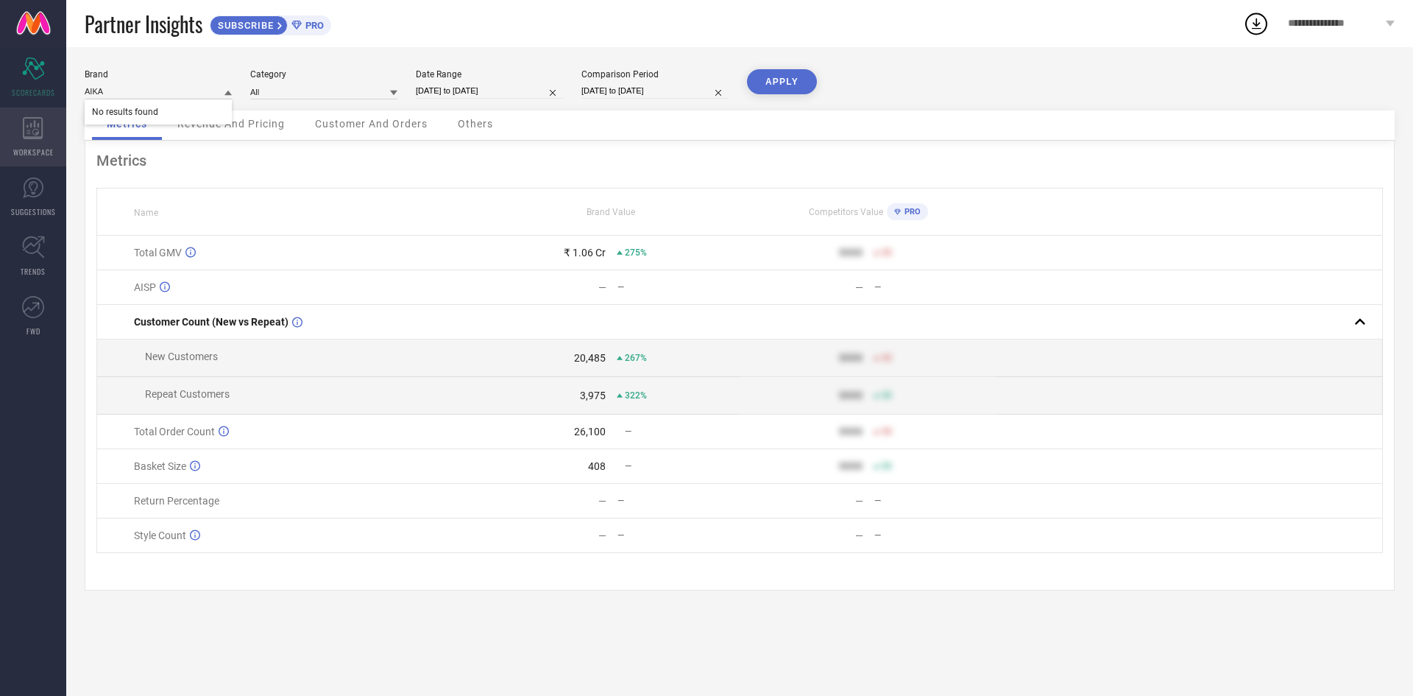
click at [32, 138] on icon at bounding box center [33, 128] width 20 height 22
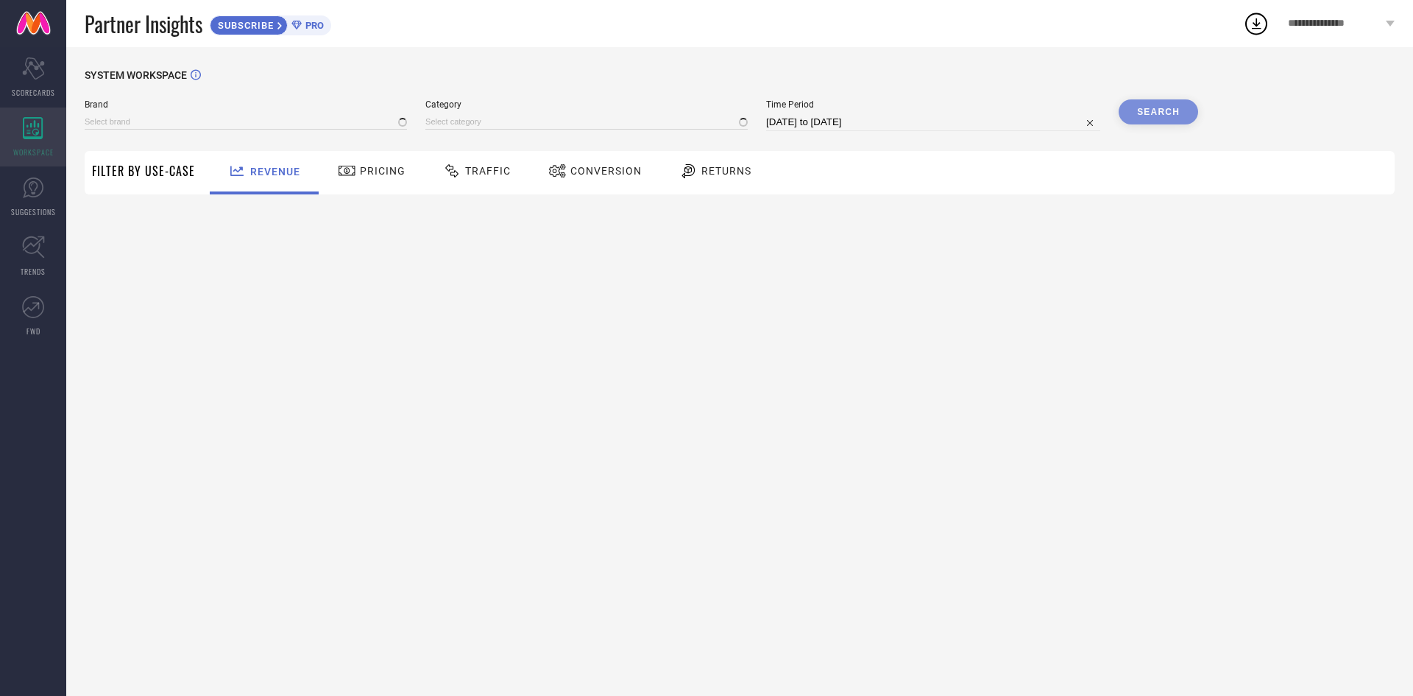
type input "MINUTIAE"
type input "All"
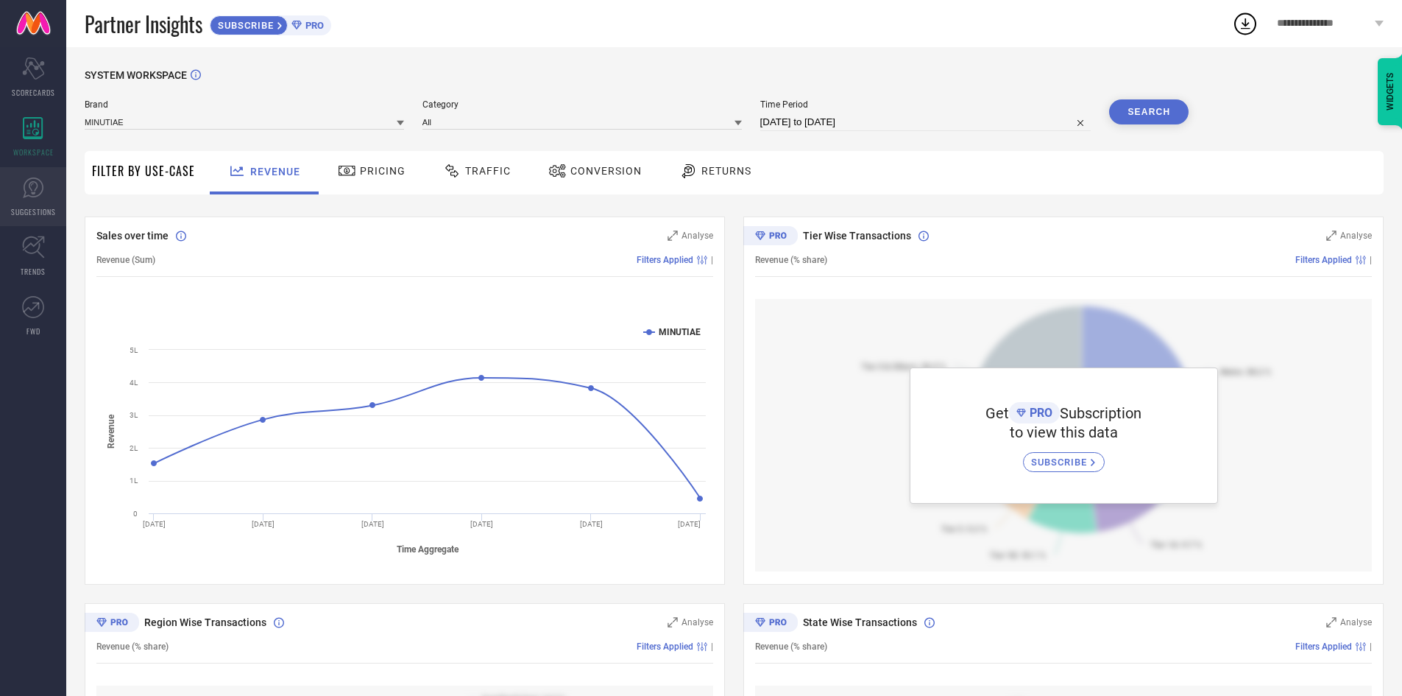
click at [38, 219] on link "SUGGESTIONS" at bounding box center [33, 196] width 66 height 59
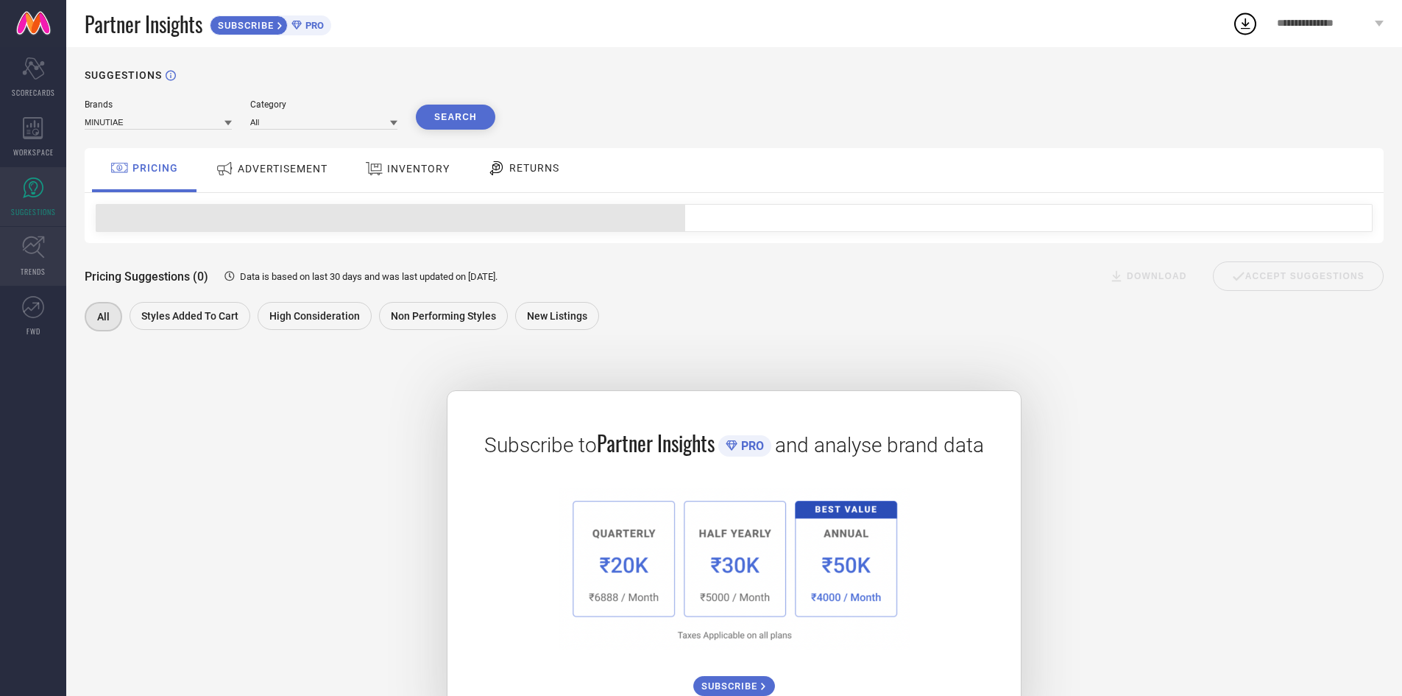
click at [32, 257] on icon at bounding box center [33, 247] width 23 height 23
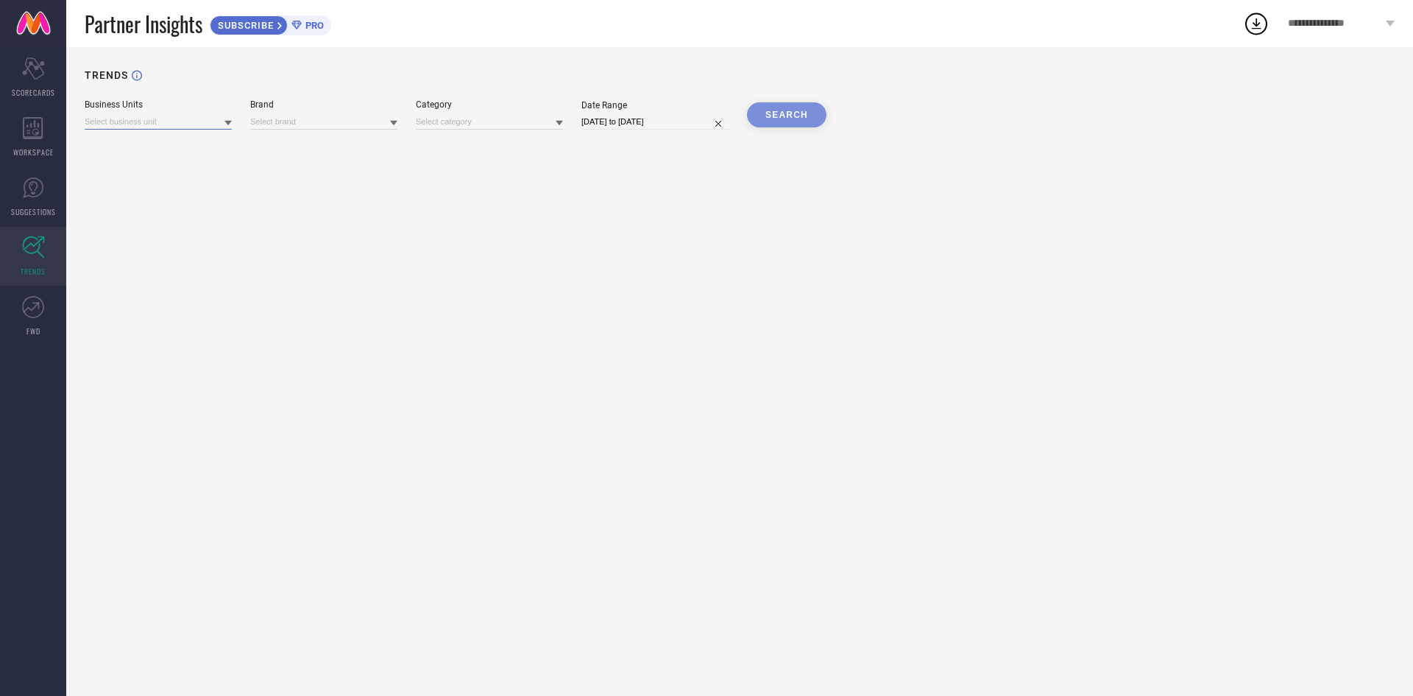
click at [144, 122] on input at bounding box center [158, 121] width 147 height 15
click at [39, 309] on icon at bounding box center [33, 307] width 22 height 22
